Goal: Transaction & Acquisition: Subscribe to service/newsletter

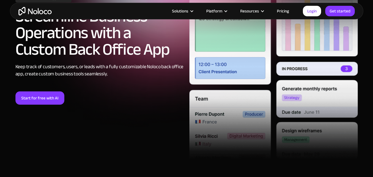
scroll to position [87, 0]
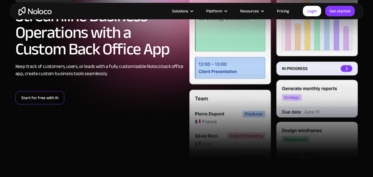
click at [36, 95] on link "Start for free with AI" at bounding box center [39, 97] width 49 height 13
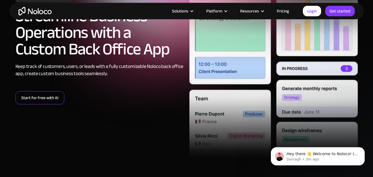
scroll to position [0, 0]
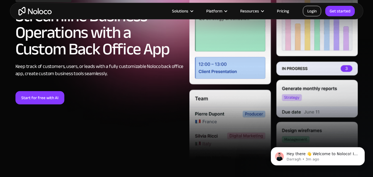
click at [313, 13] on link "Login" at bounding box center [312, 11] width 18 height 10
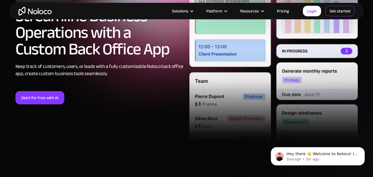
click at [347, 13] on link "Get started" at bounding box center [340, 11] width 30 height 10
